Goal: Transaction & Acquisition: Purchase product/service

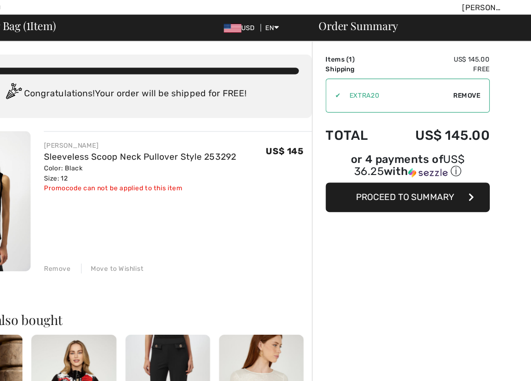
click at [442, 101] on span "Remove" at bounding box center [453, 105] width 23 height 8
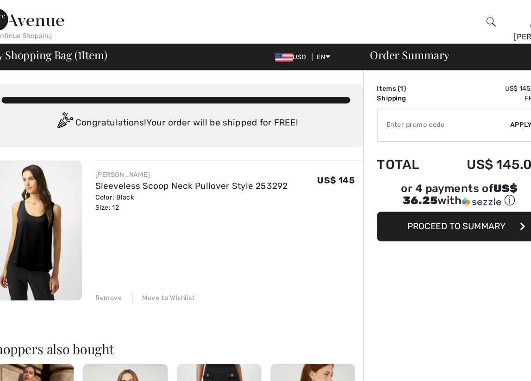
click at [384, 189] on span "Proceed to Summary" at bounding box center [401, 191] width 83 height 9
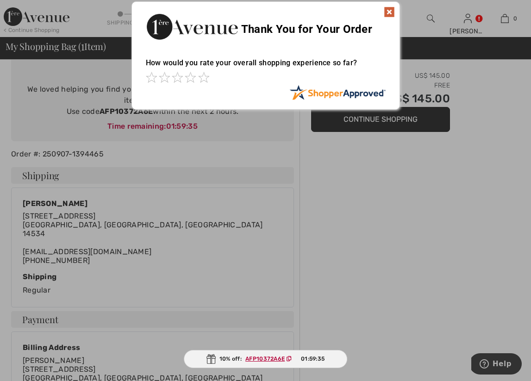
scroll to position [64, 0]
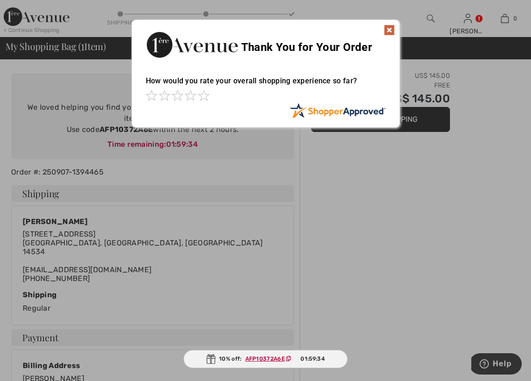
click at [233, 199] on div at bounding box center [265, 190] width 531 height 381
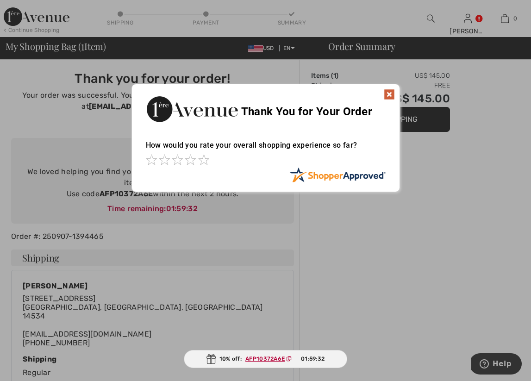
scroll to position [0, 0]
click at [390, 92] on img at bounding box center [389, 94] width 11 height 11
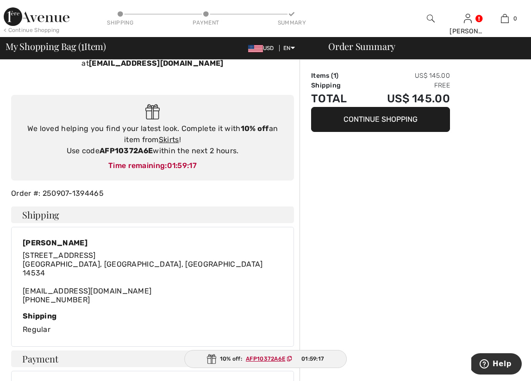
scroll to position [14, 0]
